Goal: Find specific page/section: Find specific page/section

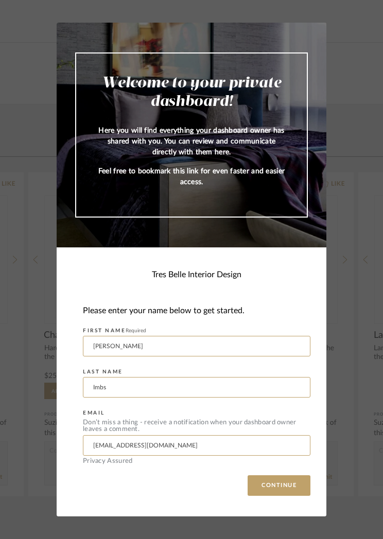
click at [283, 481] on button "CONTINUE" at bounding box center [279, 486] width 63 height 21
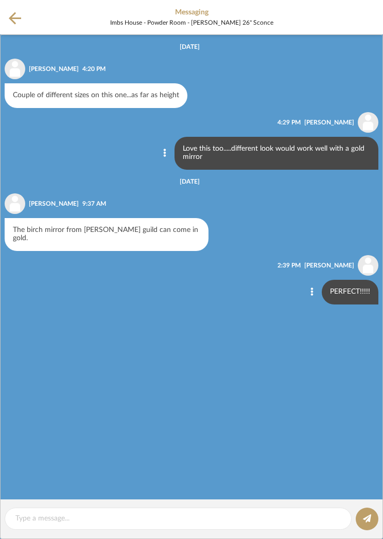
click at [11, 19] on icon at bounding box center [15, 18] width 12 height 12
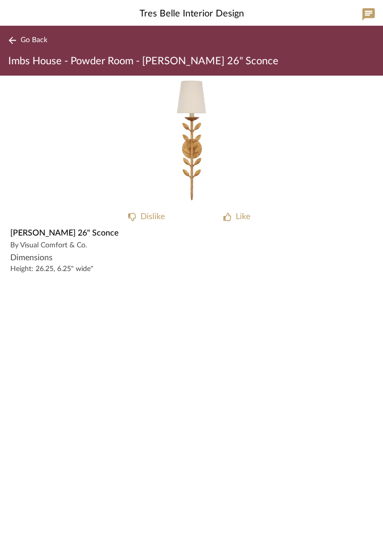
click at [23, 42] on span "Go Back" at bounding box center [34, 40] width 27 height 9
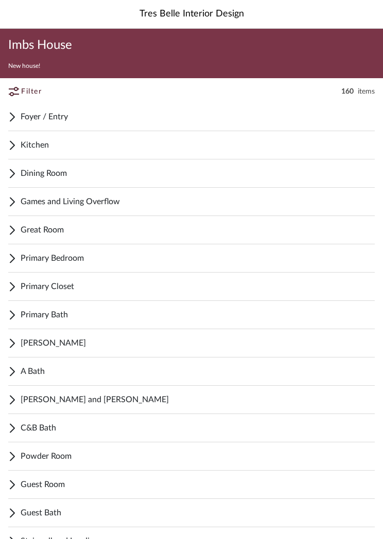
click at [160, 234] on span "Great Room" at bounding box center [198, 230] width 354 height 12
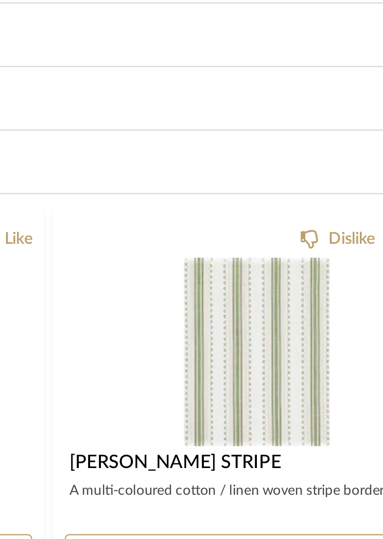
click at [252, 273] on img "0" at bounding box center [284, 315] width 65 height 84
